Goal: Check status: Check status

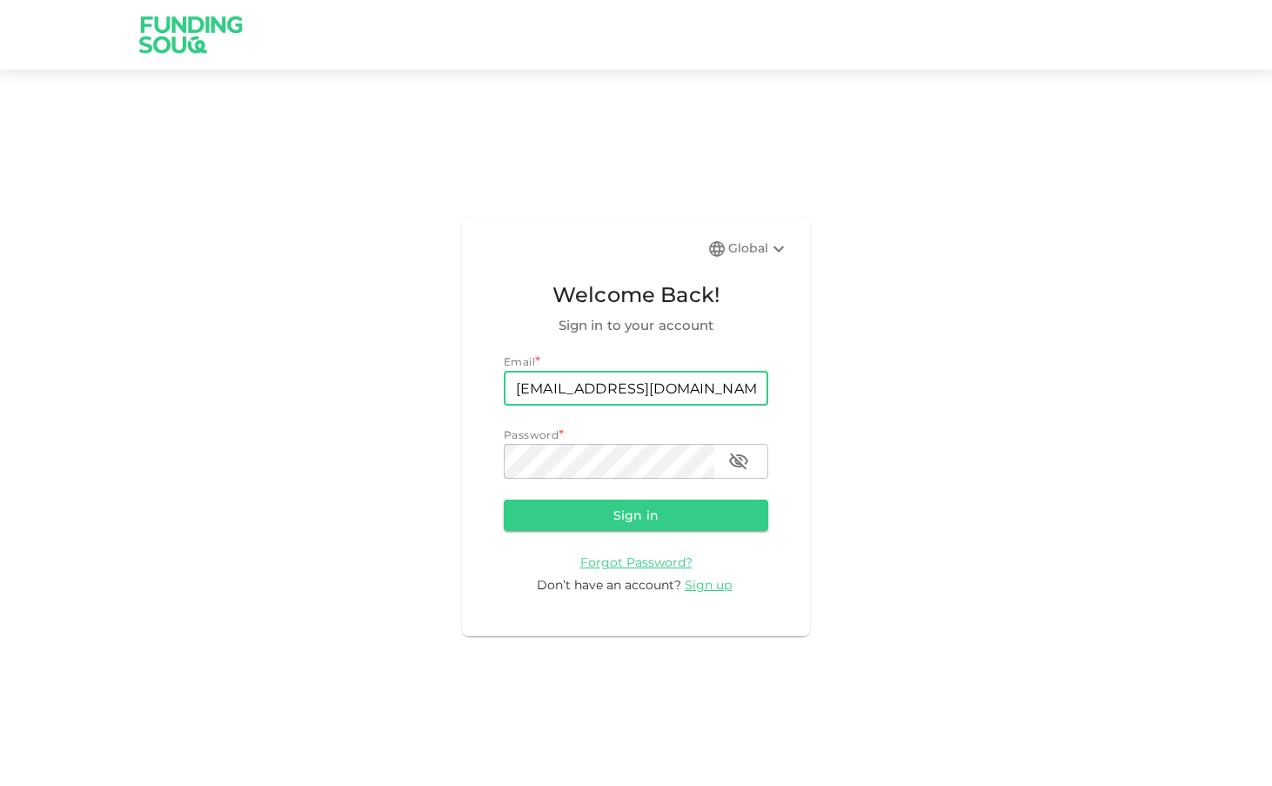
type input "[EMAIL_ADDRESS][DOMAIN_NAME]"
click at [636, 514] on button "Sign in" at bounding box center [636, 514] width 264 height 31
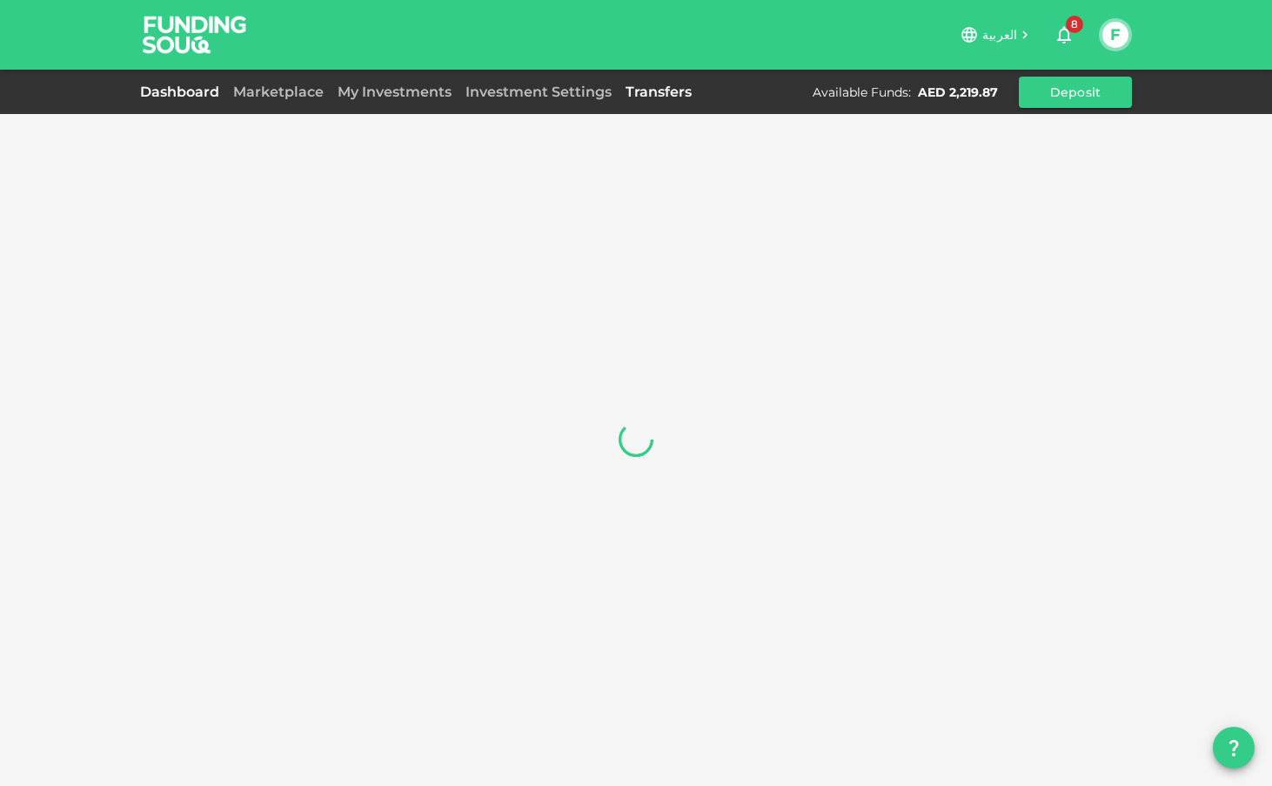
click at [674, 90] on link "Transfers" at bounding box center [658, 92] width 80 height 17
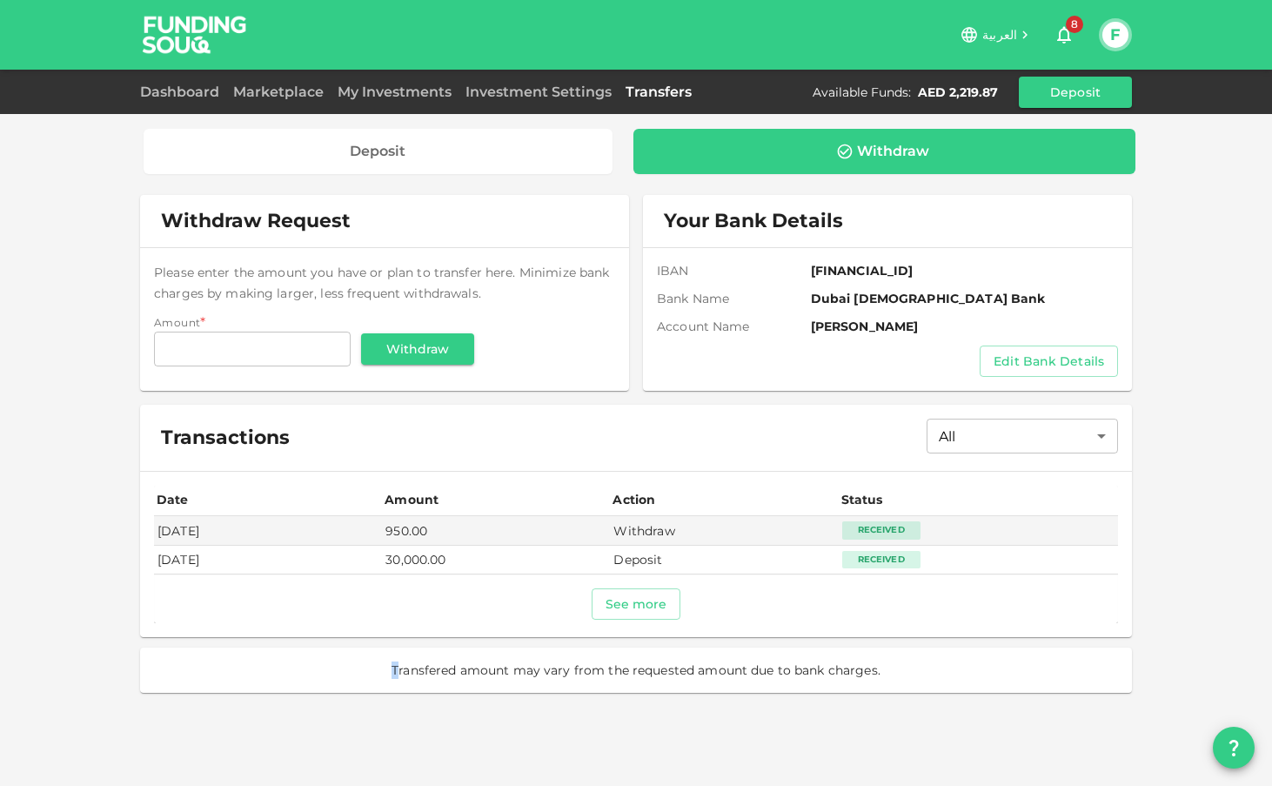
drag, startPoint x: 397, startPoint y: 669, endPoint x: 882, endPoint y: 657, distance: 485.6
click at [882, 657] on div "Transfered amount may vary from the requested amount due to bank charges." at bounding box center [636, 669] width 992 height 45
click at [859, 667] on span "Transfered amount may vary from the requested amount due to bank charges." at bounding box center [635, 669] width 489 height 17
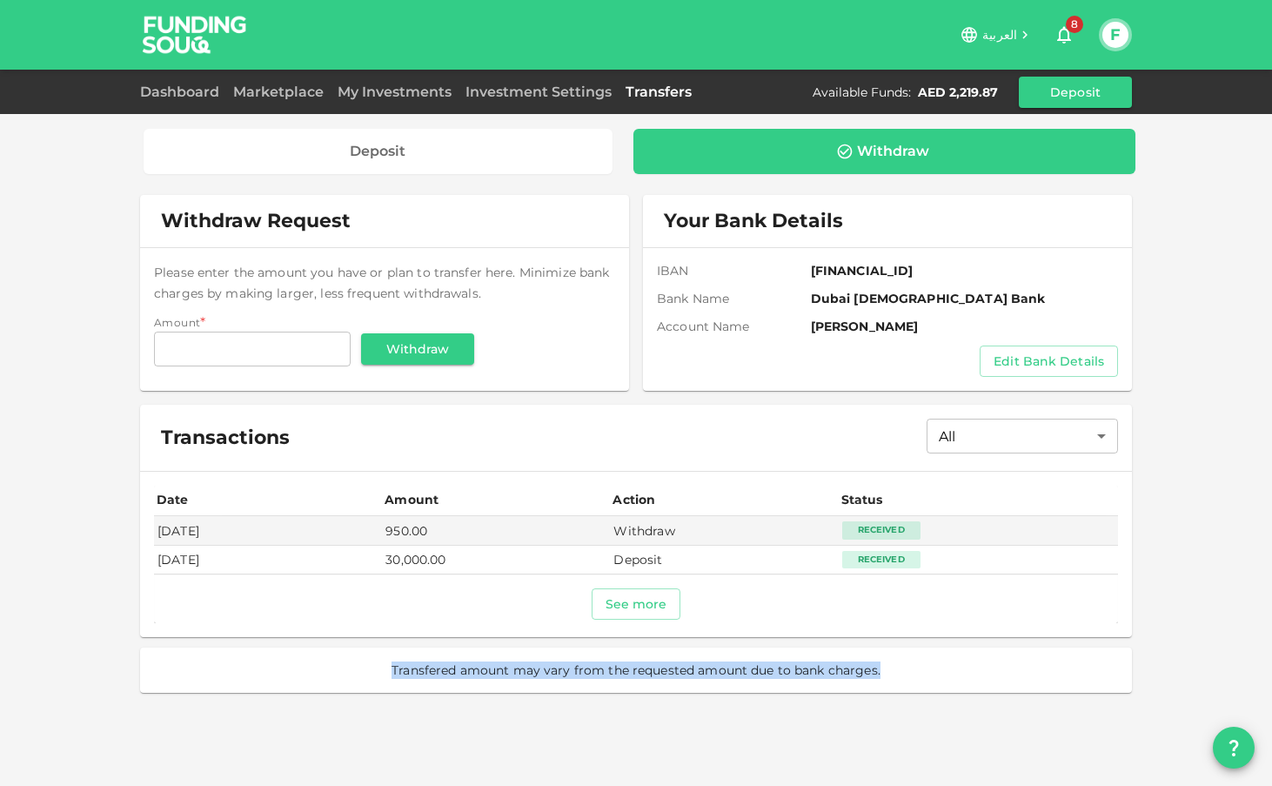
click at [859, 667] on span "Transfered amount may vary from the requested amount due to bank charges." at bounding box center [635, 669] width 489 height 17
copy div "Transfered amount may vary from the requested amount due to bank charges. Welco…"
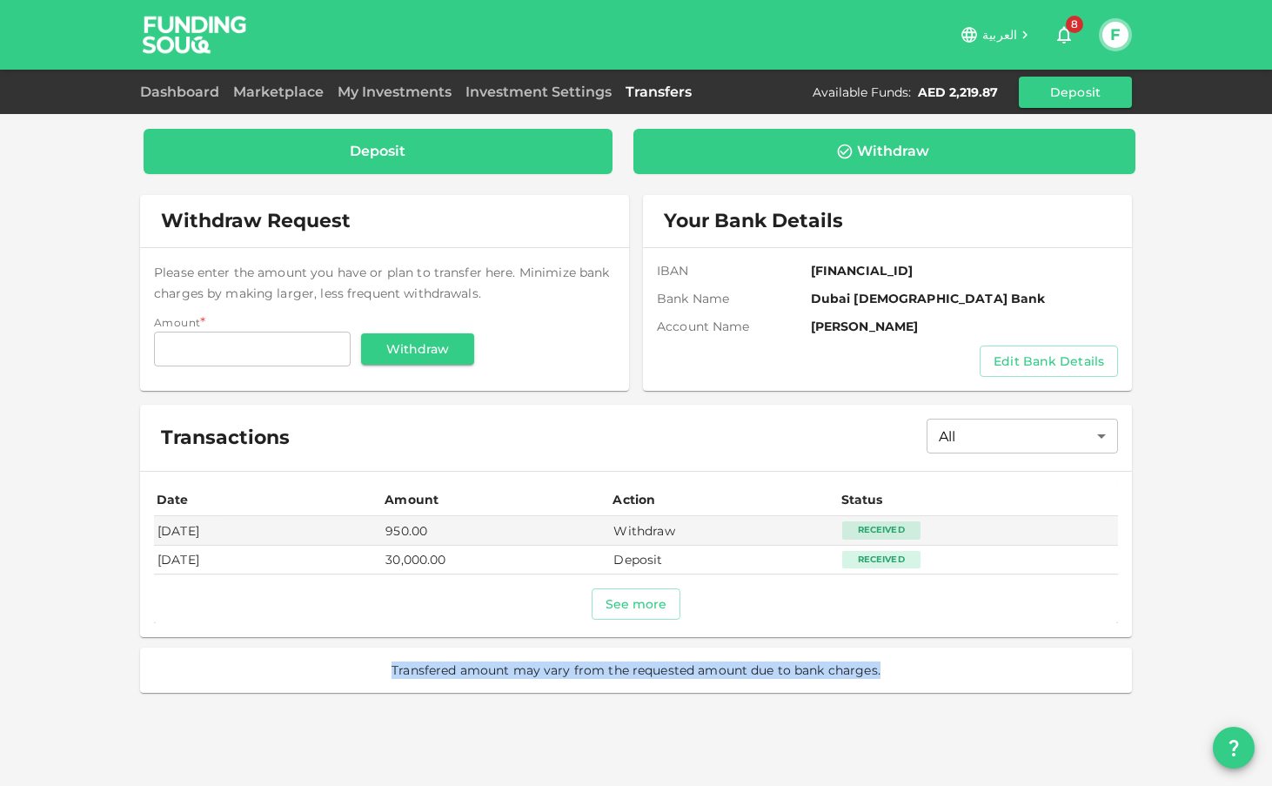
click at [355, 137] on div "Deposit" at bounding box center [378, 151] width 469 height 45
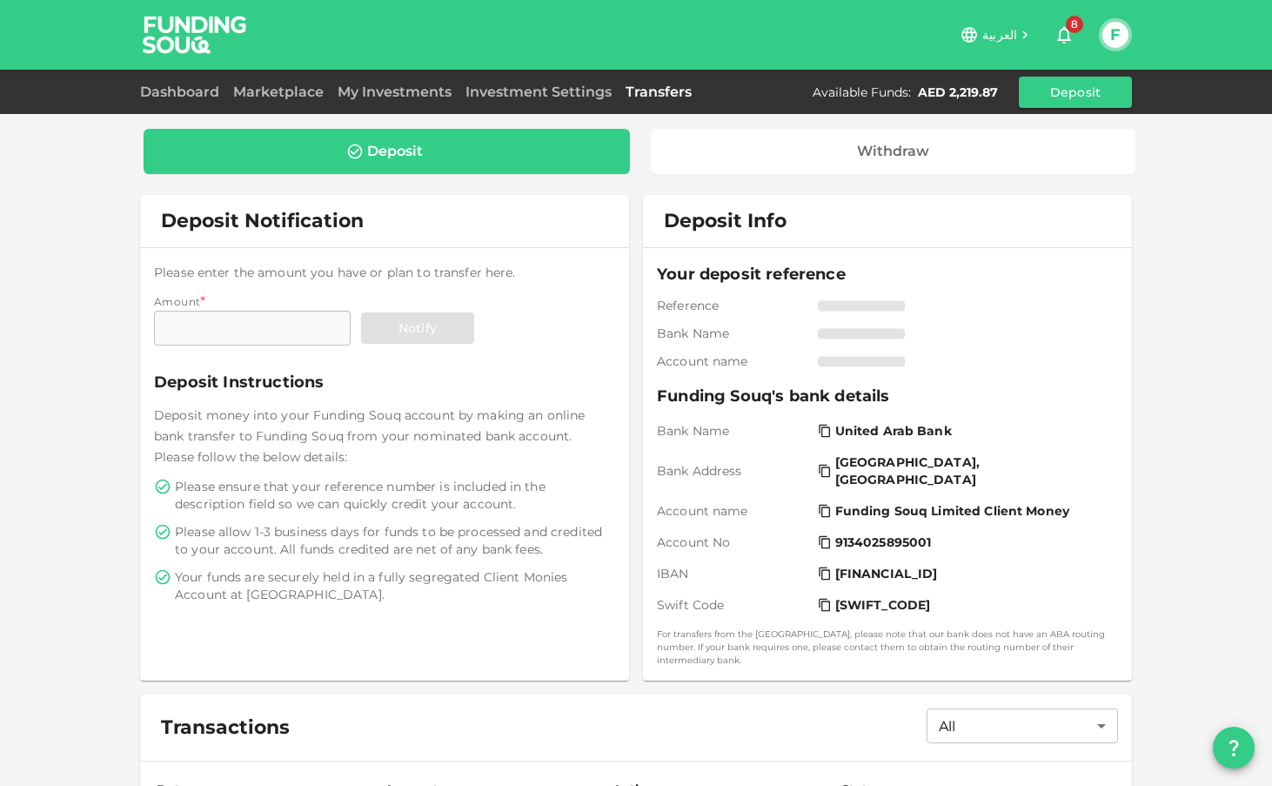
click at [364, 199] on div "Deposit Notification" at bounding box center [384, 221] width 489 height 52
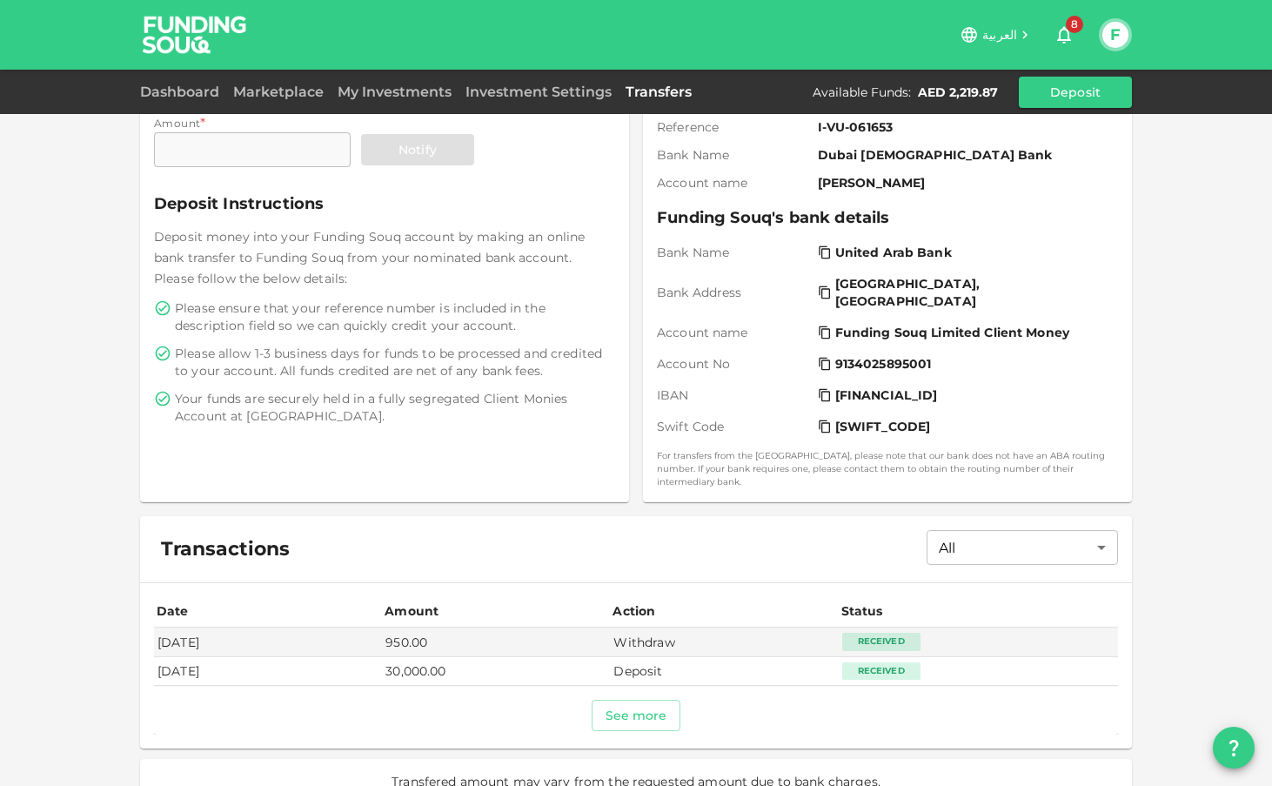
scroll to position [179, 0]
click at [179, 599] on div "Date" at bounding box center [174, 609] width 35 height 21
copy div "Date"
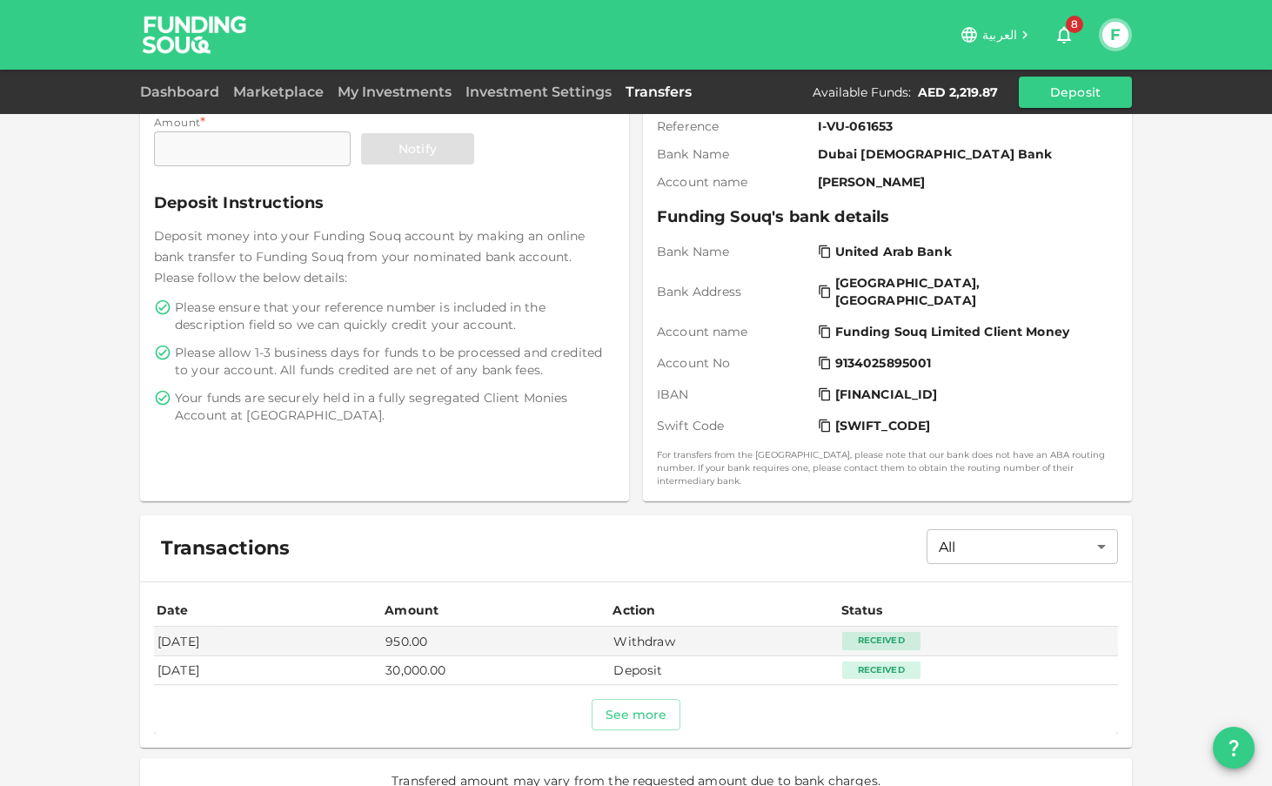
click at [435, 599] on div "Amount" at bounding box center [411, 609] width 54 height 21
copy div "Amount"
click at [654, 599] on div "Action" at bounding box center [633, 609] width 43 height 21
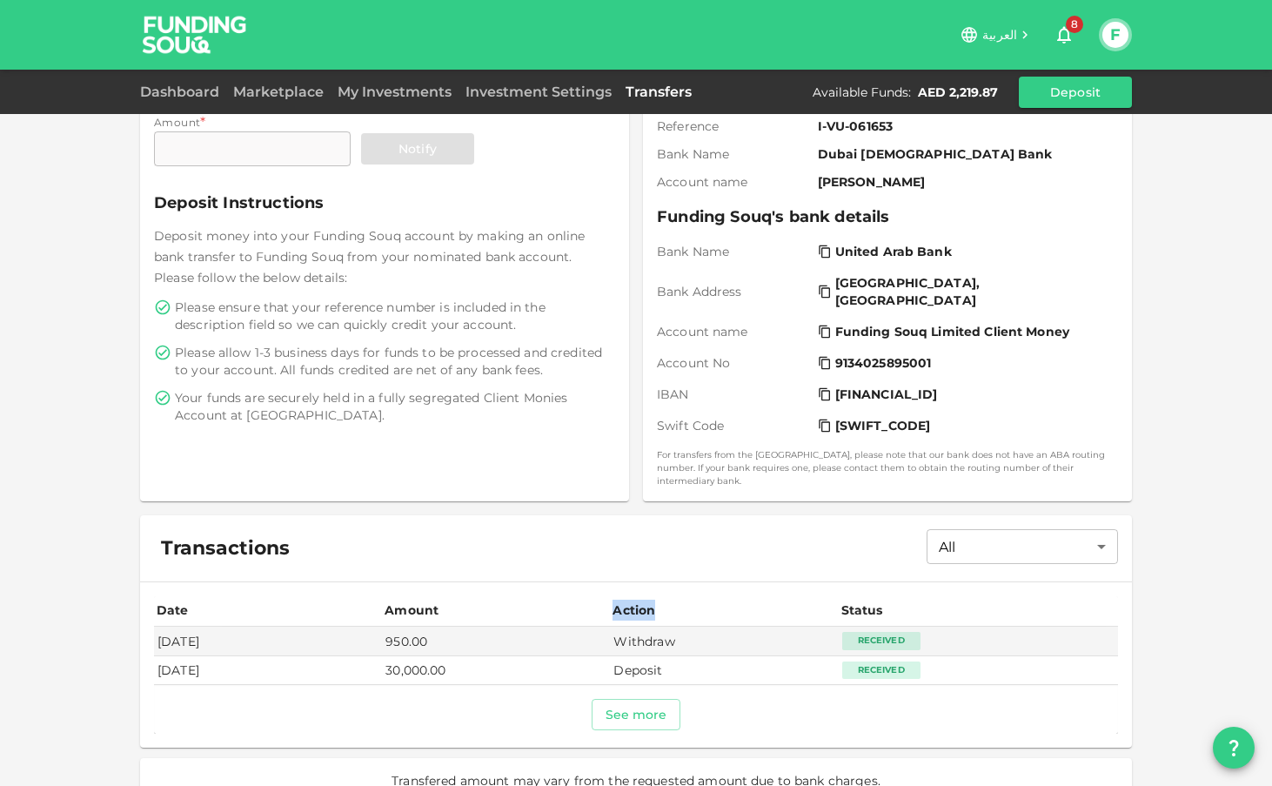
copy div "Action"
click at [877, 599] on div "Status" at bounding box center [862, 609] width 43 height 21
copy div "Status"
drag, startPoint x: 159, startPoint y: 629, endPoint x: 248, endPoint y: 629, distance: 88.7
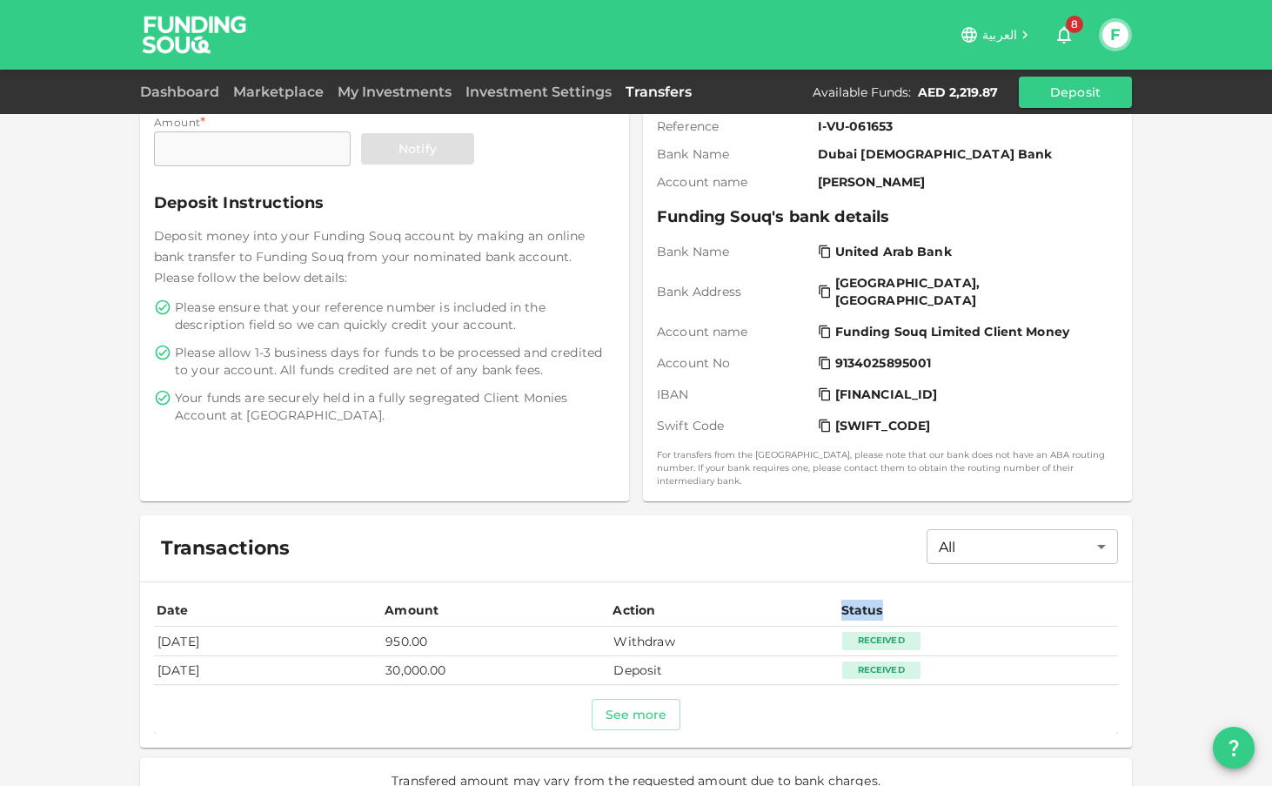
click at [248, 629] on td "[DATE]" at bounding box center [268, 640] width 228 height 29
copy td "[DATE]"
drag, startPoint x: 423, startPoint y: 627, endPoint x: 496, endPoint y: 627, distance: 73.1
click at [496, 627] on td "950.00" at bounding box center [496, 640] width 228 height 29
copy td "950.00"
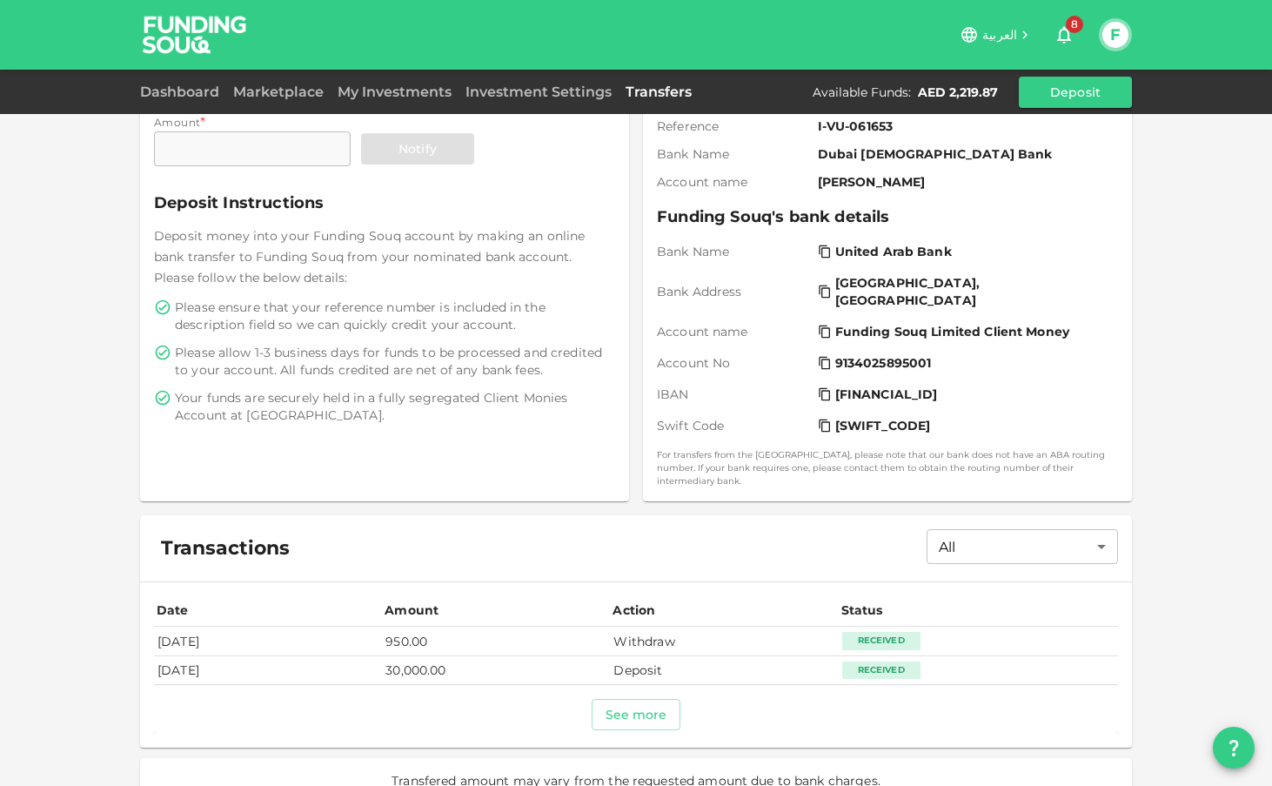
click at [659, 626] on td "Withdraw" at bounding box center [724, 640] width 228 height 29
copy td "Withdraw"
click at [889, 633] on div "Received" at bounding box center [881, 640] width 78 height 17
click at [895, 632] on div "Received" at bounding box center [881, 640] width 78 height 17
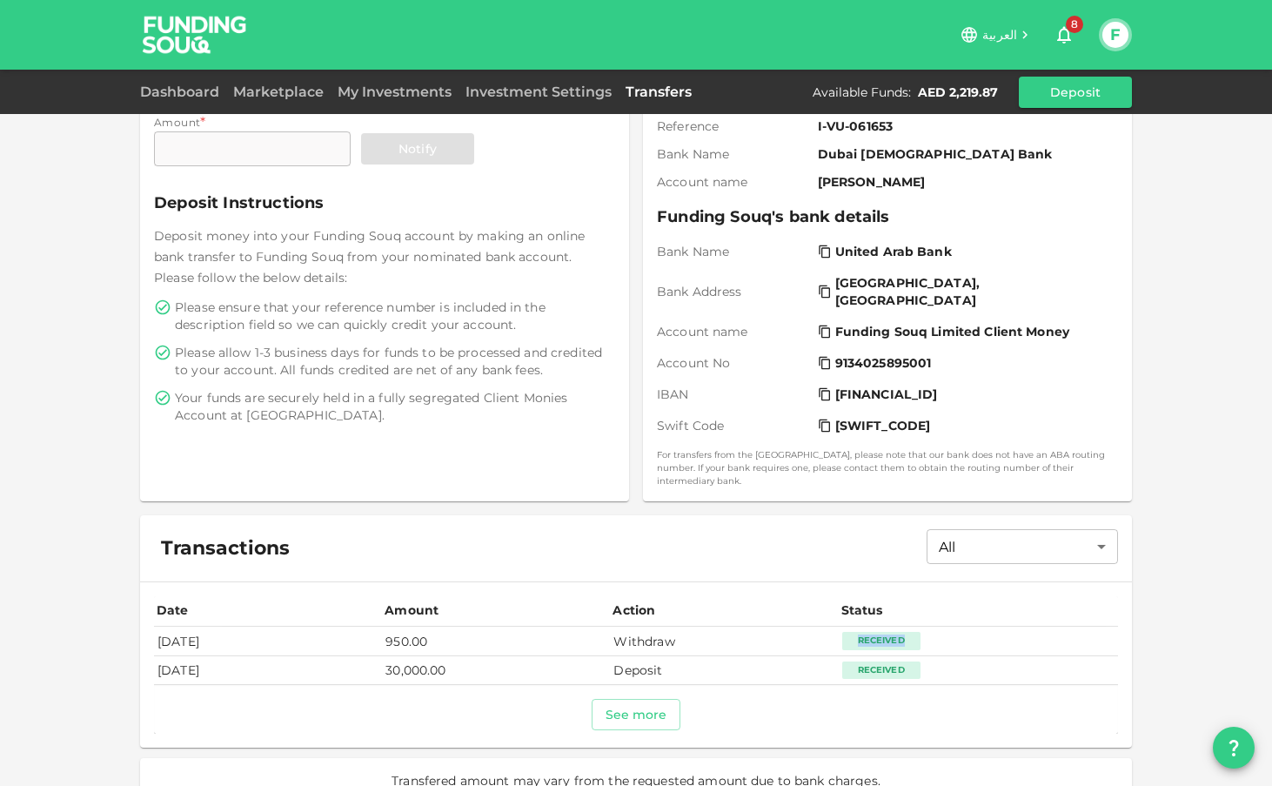
click at [895, 632] on div "Received" at bounding box center [881, 640] width 78 height 17
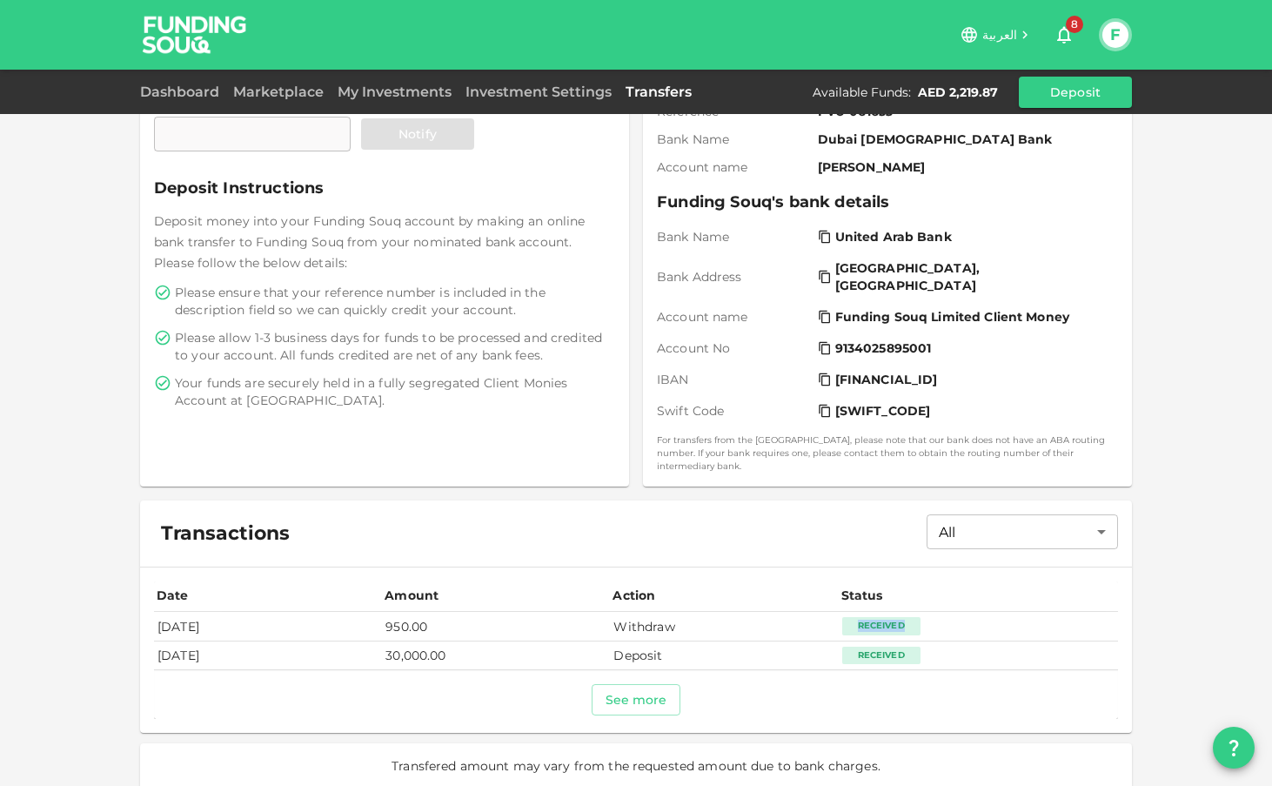
scroll to position [193, 0]
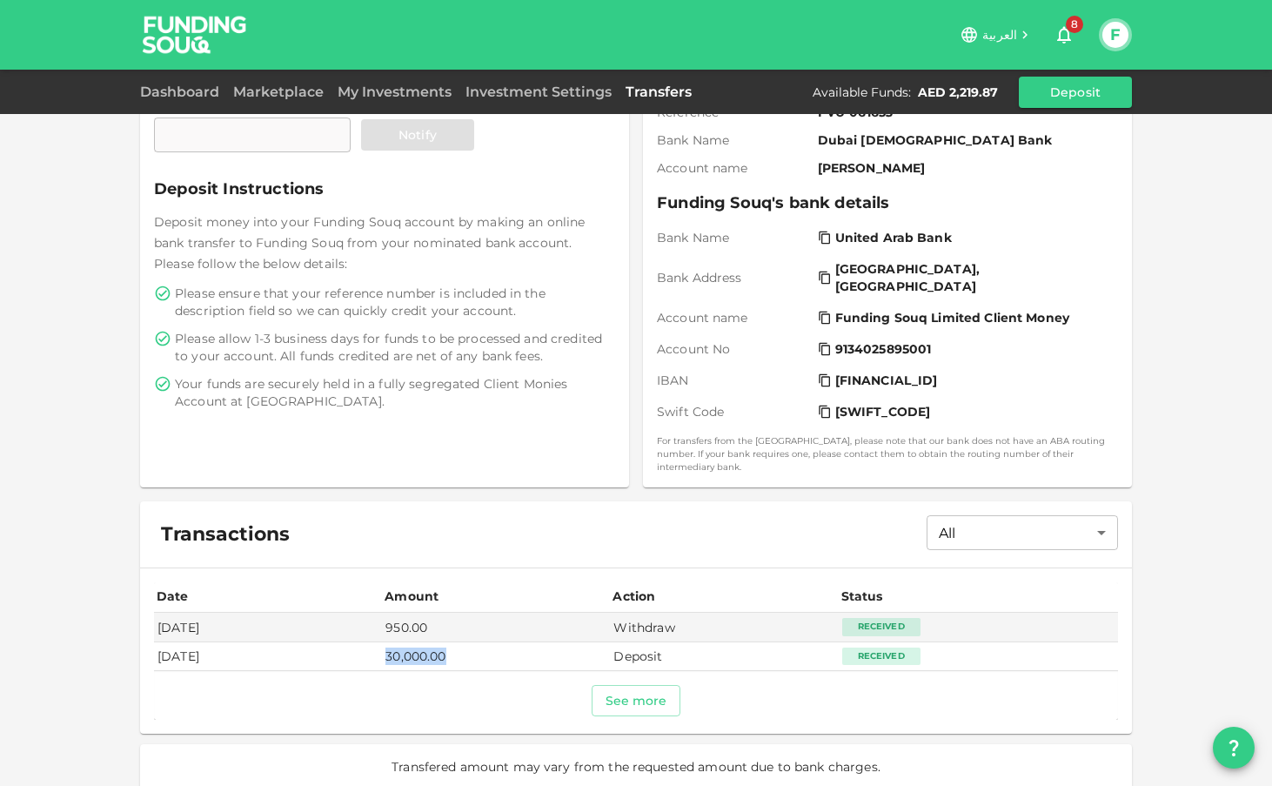
drag, startPoint x: 425, startPoint y: 642, endPoint x: 518, endPoint y: 642, distance: 93.9
click at [518, 642] on td "30,000.00" at bounding box center [496, 656] width 228 height 29
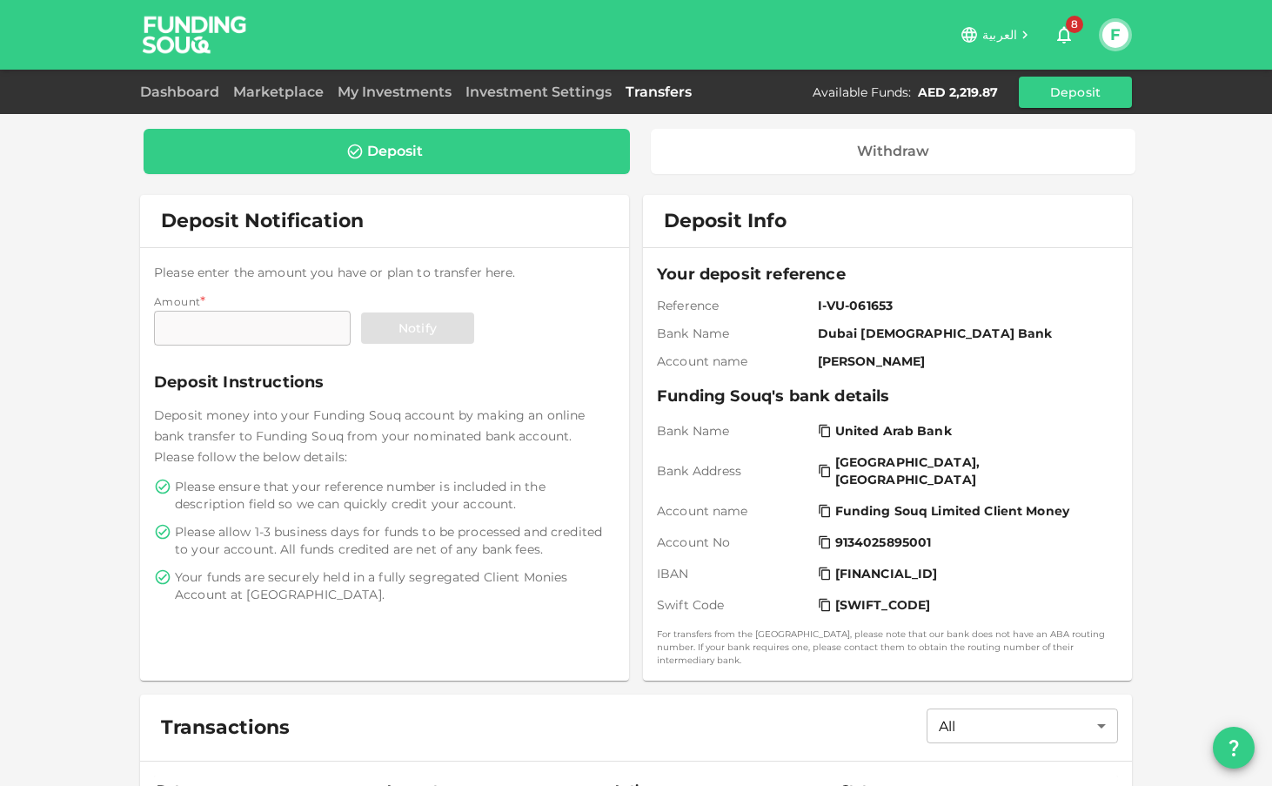
scroll to position [0, 0]
click at [812, 177] on div "Deposit Withdraw Deposit Notification Please enter the amount you have or plan …" at bounding box center [636, 553] width 992 height 857
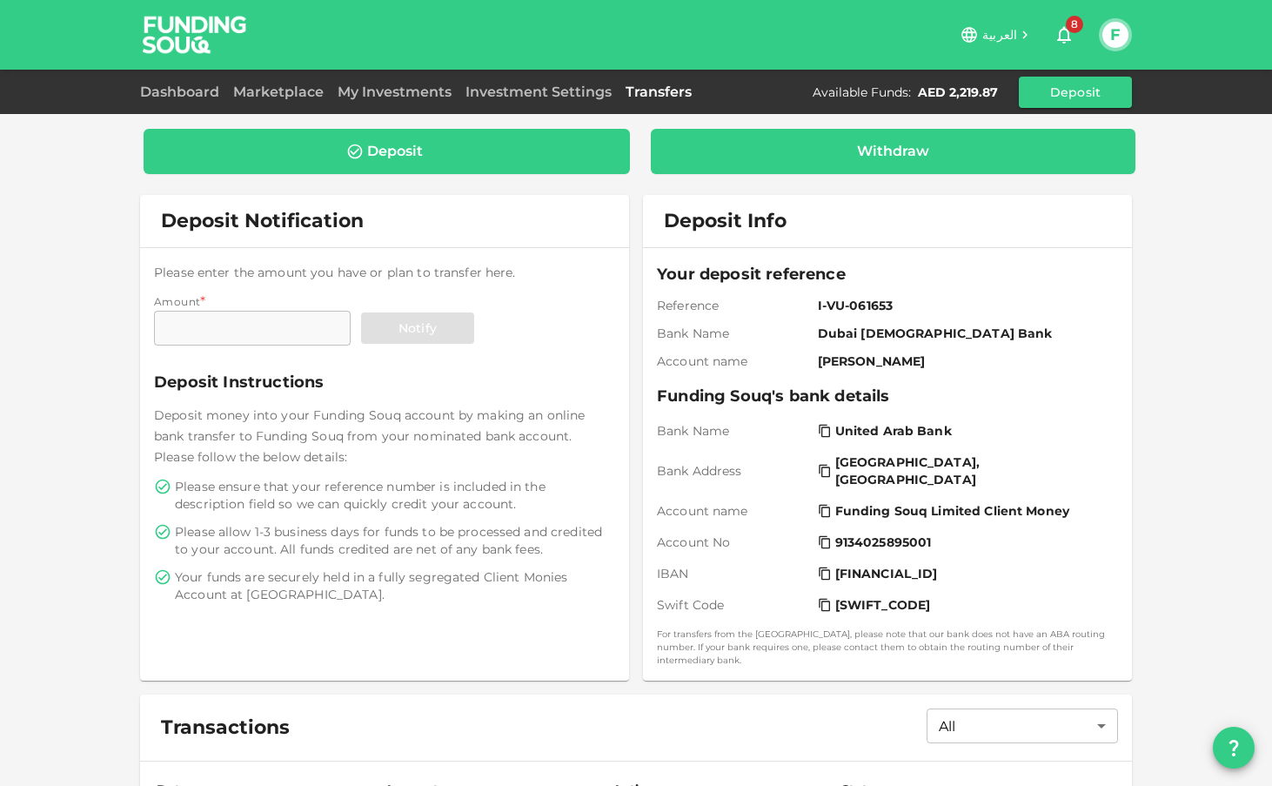
click at [824, 139] on div "Withdraw" at bounding box center [893, 151] width 485 height 45
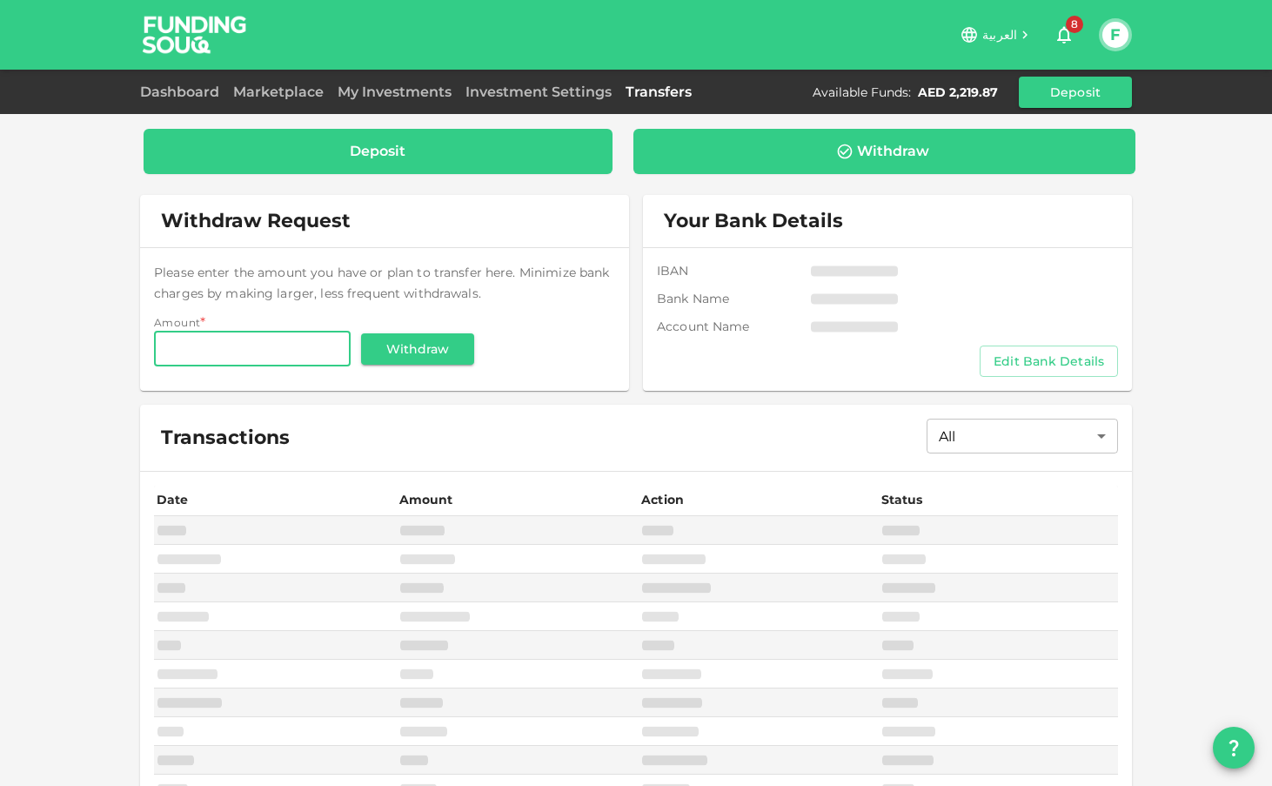
click at [480, 141] on div "Deposit" at bounding box center [378, 151] width 469 height 45
